Goal: Information Seeking & Learning: Check status

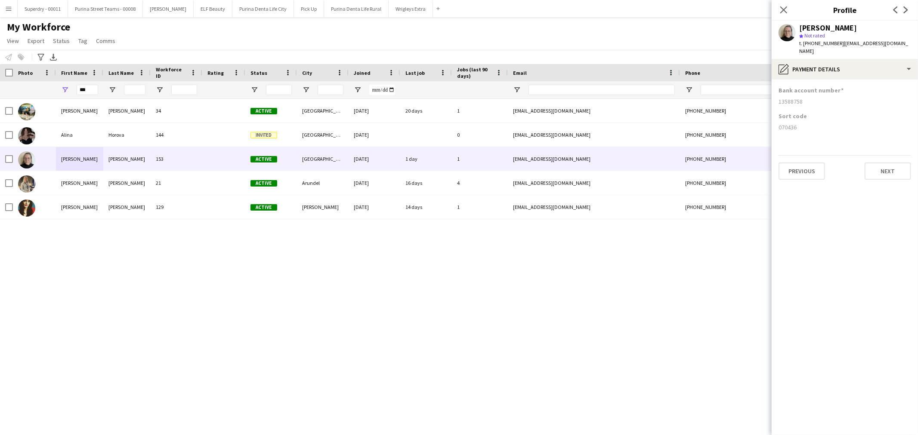
click at [11, 9] on app-icon "Menu" at bounding box center [8, 8] width 7 height 7
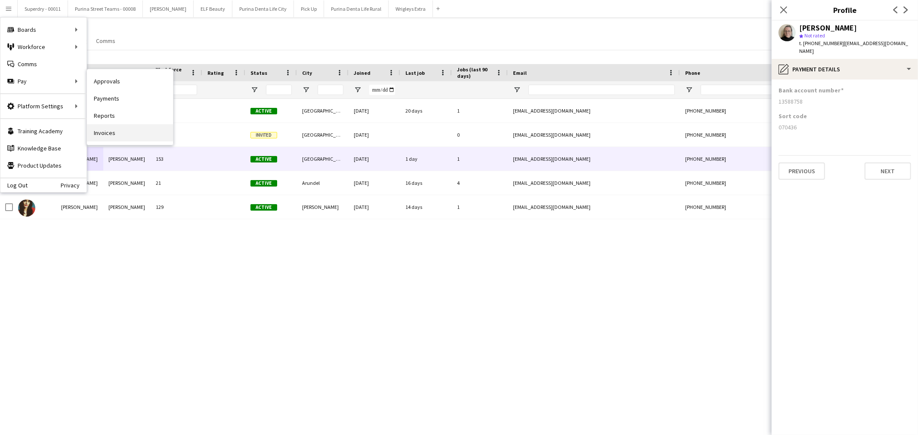
click at [122, 132] on link "Invoices" at bounding box center [130, 132] width 86 height 17
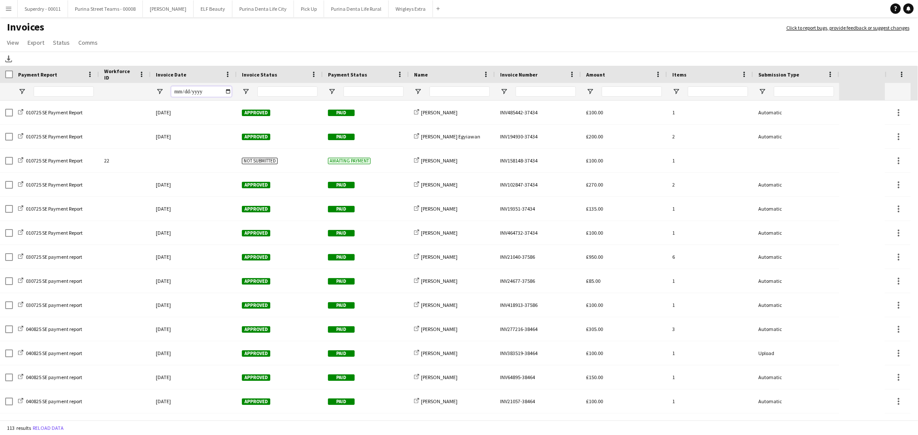
click at [231, 89] on input "Invoice Date Filter Input" at bounding box center [201, 91] width 60 height 10
type input "**********"
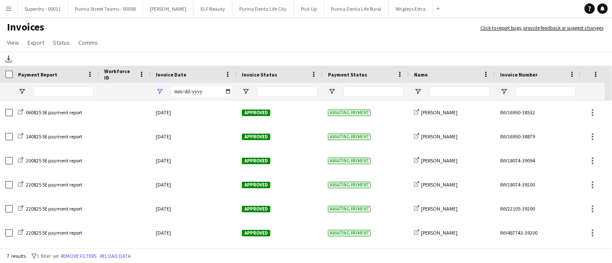
click at [5, 8] on app-icon "Menu" at bounding box center [8, 8] width 7 height 7
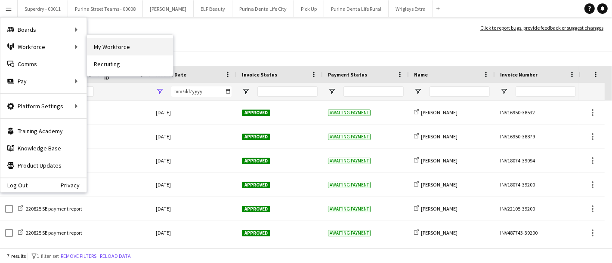
click at [117, 47] on link "My Workforce" at bounding box center [130, 46] width 86 height 17
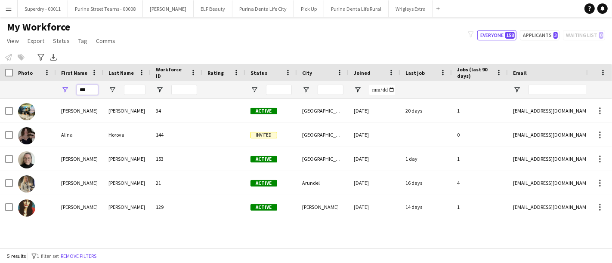
click at [80, 89] on input "***" at bounding box center [88, 90] width 22 height 10
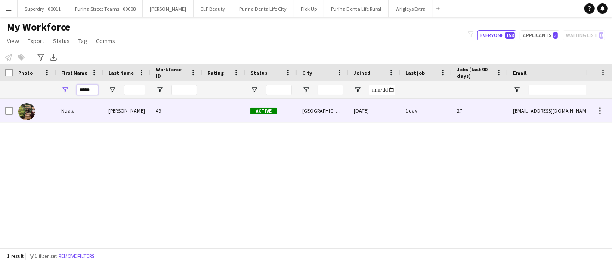
type input "*****"
click at [62, 117] on div "Nuala" at bounding box center [79, 111] width 47 height 24
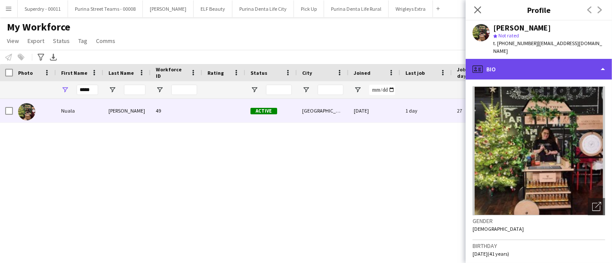
click at [594, 59] on div "profile Bio" at bounding box center [538, 69] width 146 height 21
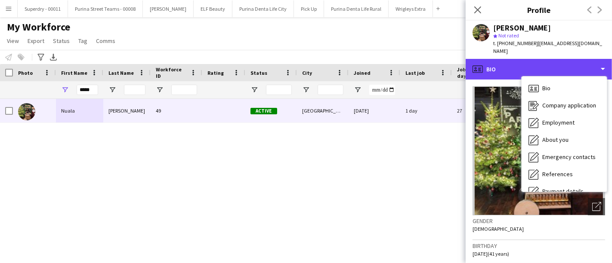
scroll to position [98, 0]
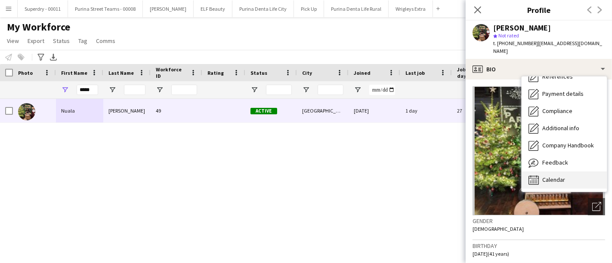
click at [565, 172] on div "Calendar Calendar" at bounding box center [563, 180] width 85 height 17
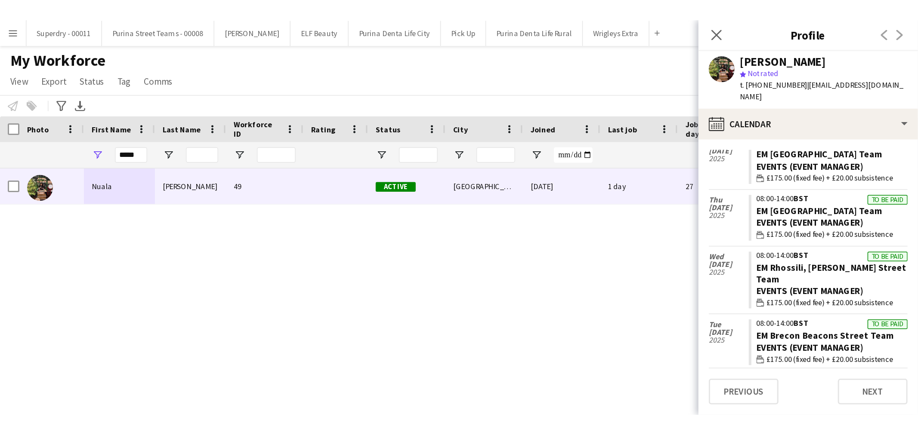
scroll to position [191, 0]
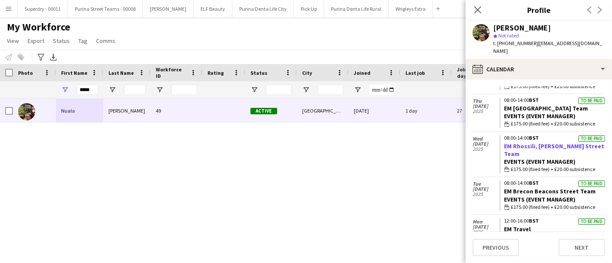
click at [526, 142] on link "EM Rhossili, [PERSON_NAME] Street Team" at bounding box center [554, 149] width 100 height 15
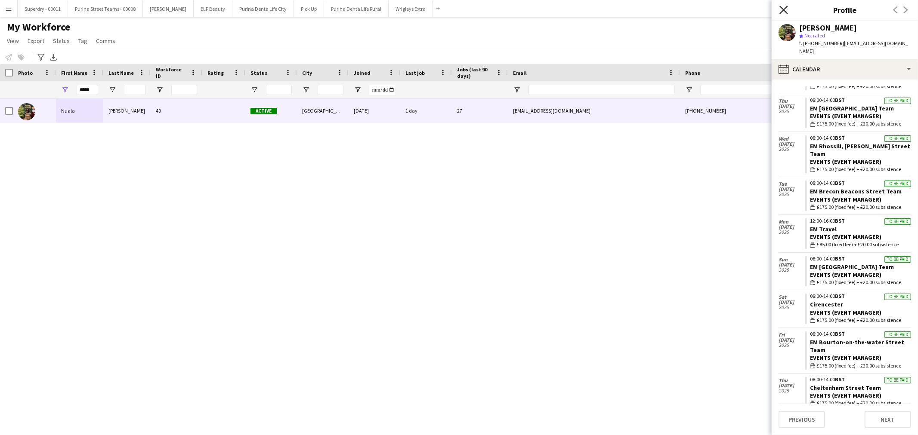
click at [784, 9] on icon at bounding box center [783, 10] width 8 height 8
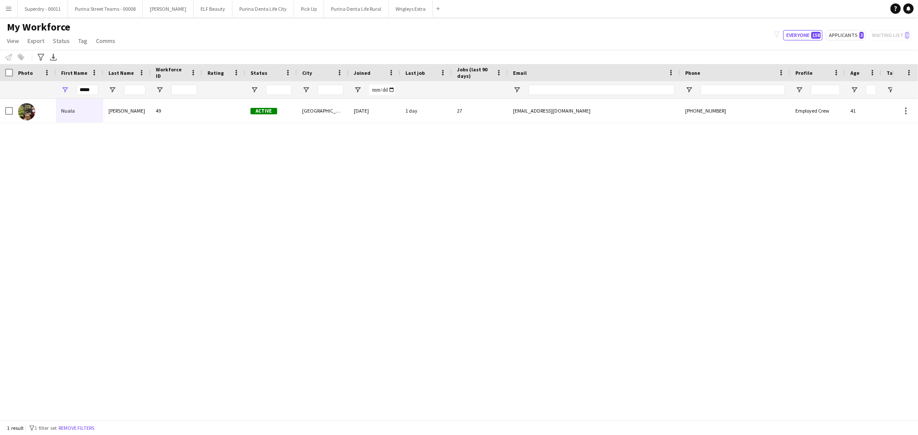
click at [9, 8] on app-icon "Menu" at bounding box center [8, 8] width 7 height 7
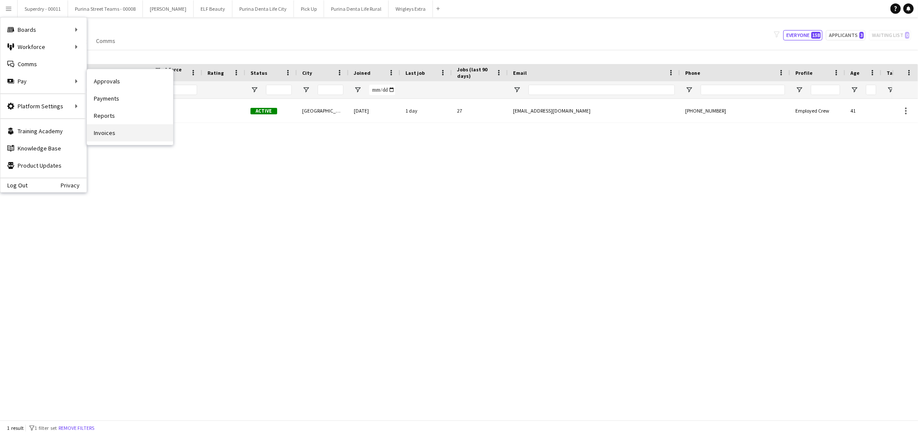
click at [150, 132] on link "Invoices" at bounding box center [130, 132] width 86 height 17
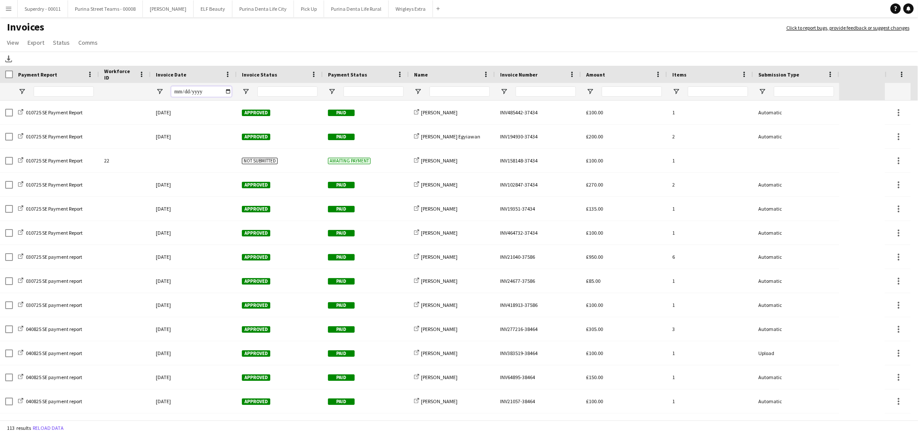
click at [195, 89] on input "Invoice Date Filter Input" at bounding box center [201, 91] width 60 height 10
click at [228, 92] on input "Invoice Date Filter Input" at bounding box center [201, 91] width 60 height 10
type input "**********"
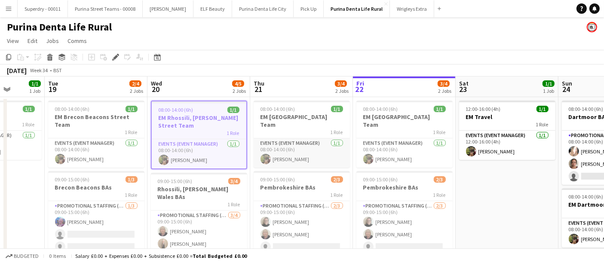
scroll to position [0, 263]
